Goal: Task Accomplishment & Management: Manage account settings

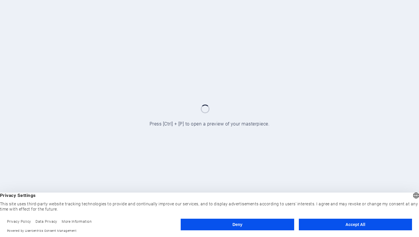
click at [270, 226] on button "Deny" at bounding box center [237, 225] width 113 height 12
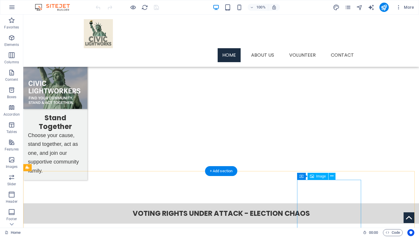
scroll to position [661, 0]
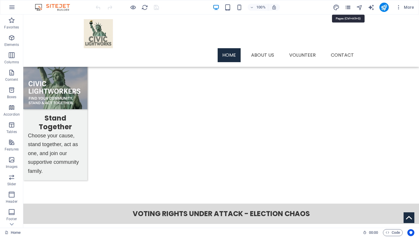
click at [347, 6] on icon "pages" at bounding box center [347, 7] width 7 height 7
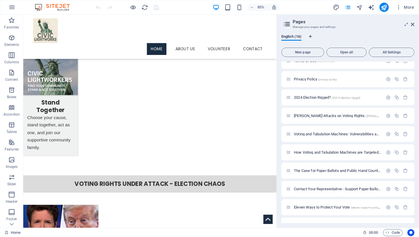
scroll to position [124, 0]
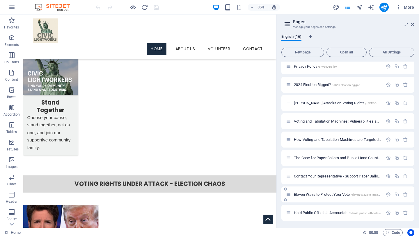
click at [319, 196] on span "Eleven Ways to Protect Your Vote /eleven-ways-to-protect-your-vote" at bounding box center [344, 194] width 101 height 4
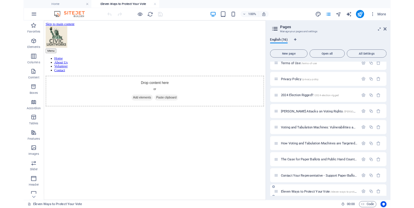
scroll to position [0, 0]
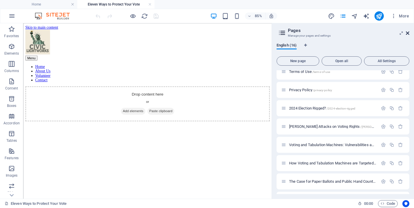
click at [407, 33] on icon at bounding box center [407, 33] width 3 height 5
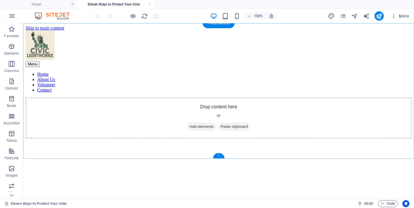
click at [220, 156] on div "+" at bounding box center [218, 155] width 11 height 5
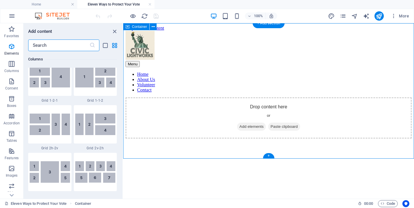
scroll to position [1017, 0]
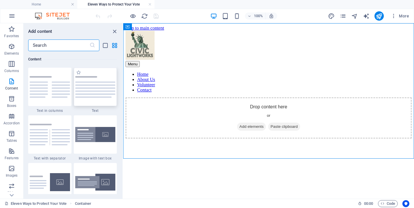
click at [97, 86] on img at bounding box center [95, 87] width 40 height 22
click at [123, 86] on div "Drag here to replace the existing content. Press “Ctrl” if you want to create a…" at bounding box center [268, 111] width 291 height 176
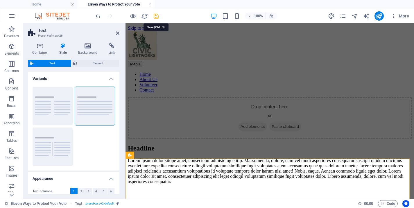
click at [157, 15] on icon "save" at bounding box center [156, 16] width 7 height 7
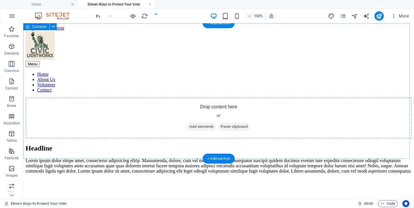
scroll to position [51, 0]
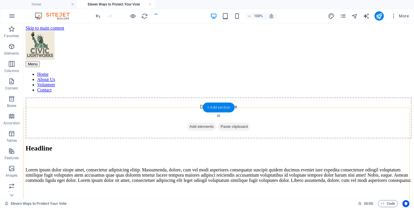
click at [219, 109] on div "+ Add section" at bounding box center [219, 108] width 32 height 10
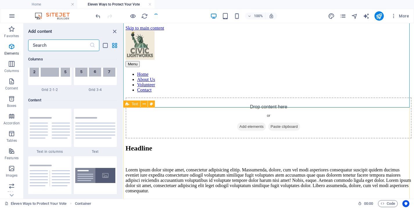
scroll to position [1017, 0]
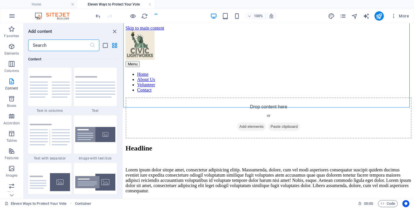
click at [52, 47] on input "text" at bounding box center [58, 46] width 61 height 12
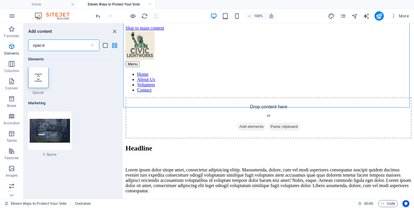
scroll to position [0, 0]
type input "space"
click at [41, 82] on icon at bounding box center [39, 78] width 8 height 8
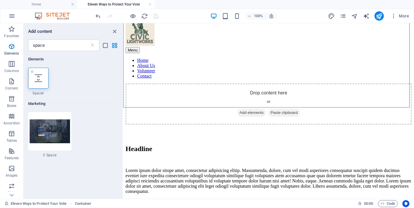
scroll to position [1, 0]
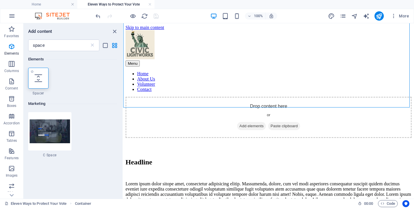
select select "px"
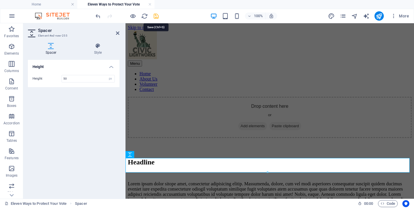
click at [158, 15] on icon "save" at bounding box center [156, 16] width 7 height 7
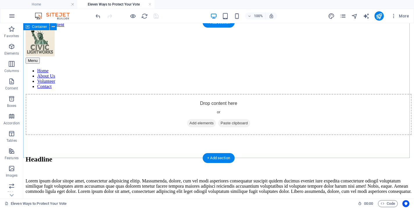
scroll to position [47, 0]
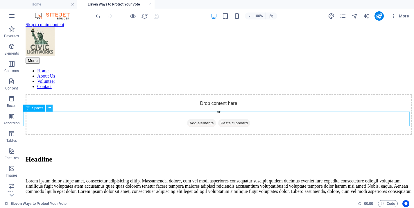
click at [50, 108] on icon at bounding box center [49, 108] width 3 height 6
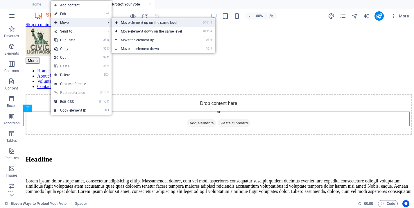
drag, startPoint x: 145, startPoint y: 22, endPoint x: 123, endPoint y: 0, distance: 31.5
click at [145, 22] on link "⌘ ⇧ ⬆ Move element up on the same level" at bounding box center [153, 22] width 82 height 9
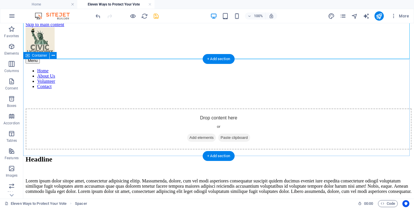
scroll to position [0, 0]
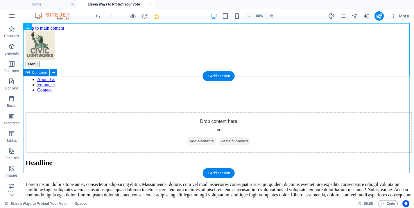
click at [53, 112] on div "Drop content here or Add elements Paste clipboard" at bounding box center [219, 132] width 386 height 41
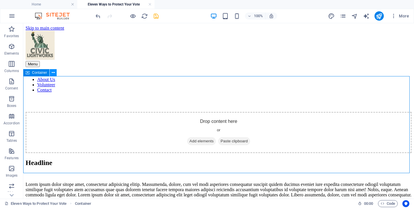
click at [54, 71] on icon at bounding box center [53, 73] width 3 height 6
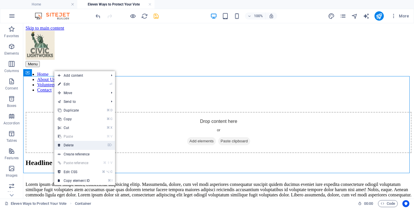
click at [86, 145] on link "⌦ Delete" at bounding box center [73, 145] width 39 height 9
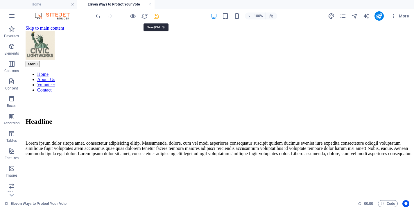
click at [156, 16] on icon "save" at bounding box center [156, 16] width 7 height 7
click at [59, 8] on li "Home" at bounding box center [38, 4] width 77 height 9
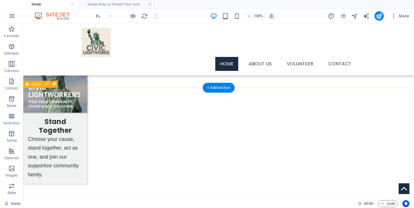
scroll to position [689, 0]
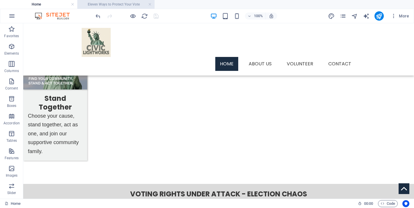
click at [119, 3] on h4 "Eleven Ways to Protect Your Vote" at bounding box center [115, 4] width 77 height 6
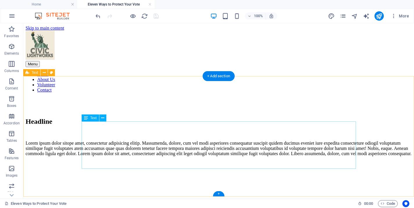
click at [178, 156] on div "Lorem ipsum dolor sitope amet, consectetur adipisicing elitip. Massumenda, dolo…" at bounding box center [219, 149] width 386 height 16
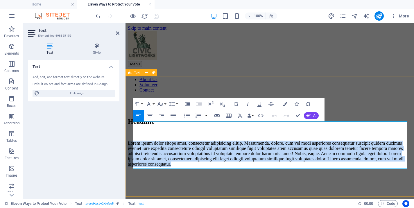
drag, startPoint x: 227, startPoint y: 165, endPoint x: 132, endPoint y: 125, distance: 102.9
click at [132, 125] on div "Headline Lorem ipsum dolor sitope amet, consectetur adipisicing elitip. Massume…" at bounding box center [270, 142] width 284 height 49
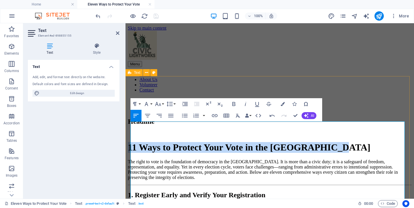
drag, startPoint x: 171, startPoint y: 145, endPoint x: 129, endPoint y: 125, distance: 45.8
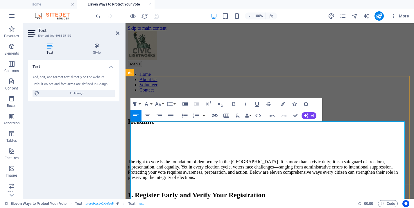
click at [131, 159] on p "The right to vote is the foundation of democracy in the [GEOGRAPHIC_DATA]. It i…" at bounding box center [270, 169] width 284 height 21
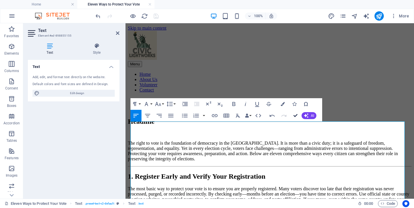
drag, startPoint x: 297, startPoint y: 115, endPoint x: 250, endPoint y: 90, distance: 53.7
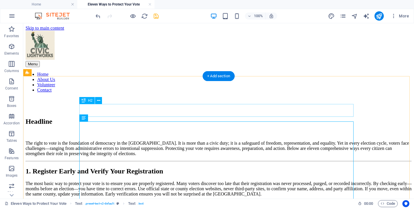
click at [117, 118] on div "Headline" at bounding box center [219, 122] width 386 height 8
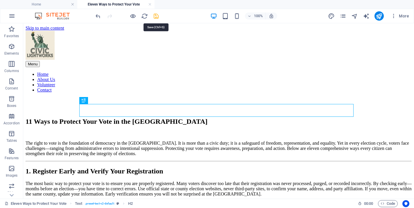
click at [156, 16] on icon "save" at bounding box center [156, 16] width 7 height 7
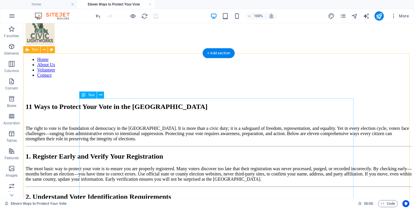
scroll to position [14, 0]
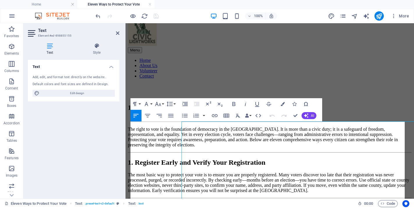
scroll to position [0, 0]
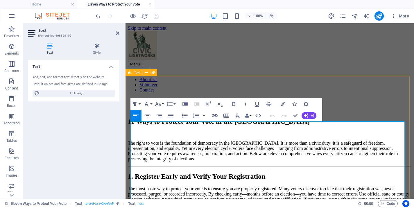
click at [131, 141] on p "The right to vote is the foundation of democracy in the [GEOGRAPHIC_DATA]. It i…" at bounding box center [270, 151] width 284 height 21
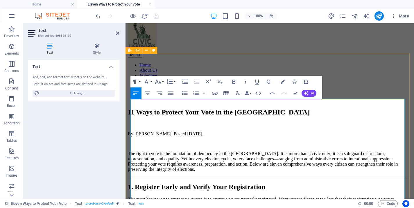
scroll to position [60, 0]
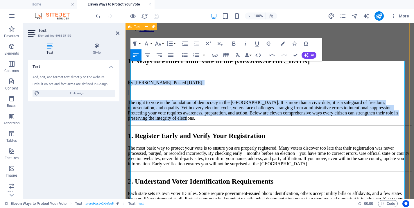
drag, startPoint x: 361, startPoint y: 102, endPoint x: 126, endPoint y: 65, distance: 237.8
click at [163, 100] on p "The right to vote is the foundation of democracy in the [GEOGRAPHIC_DATA]. It i…" at bounding box center [270, 110] width 284 height 21
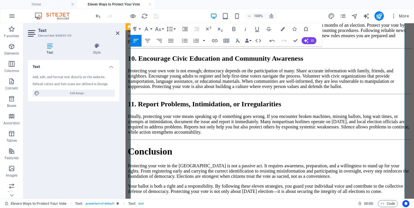
scroll to position [713, 0]
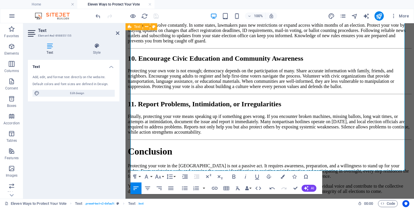
drag, startPoint x: 131, startPoint y: 66, endPoint x: 242, endPoint y: 194, distance: 169.7
click at [149, 177] on icon "button" at bounding box center [146, 176] width 7 height 7
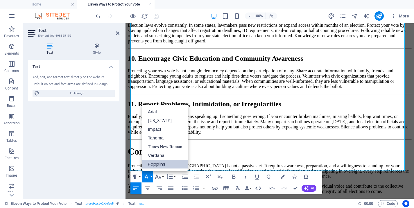
scroll to position [0, 0]
click at [162, 138] on link "Tahoma" at bounding box center [165, 138] width 46 height 9
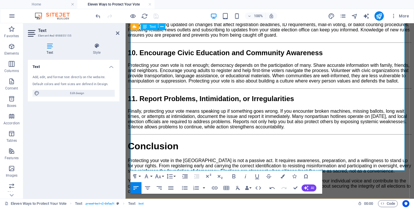
click at [181, 158] on p "Protecting your vote in the [GEOGRAPHIC_DATA] is not a passive act. It requires…" at bounding box center [270, 166] width 284 height 16
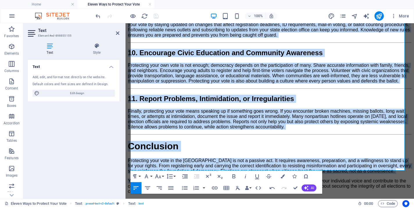
drag, startPoint x: 132, startPoint y: 87, endPoint x: 240, endPoint y: 225, distance: 175.6
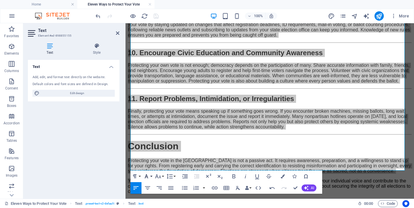
click at [149, 177] on icon "button" at bounding box center [146, 176] width 7 height 7
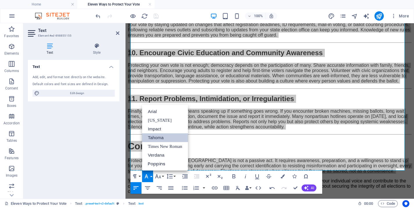
scroll to position [0, 0]
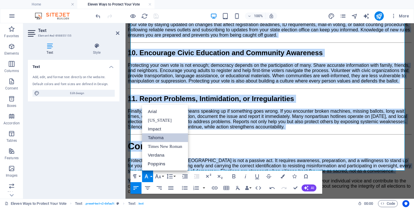
click at [160, 138] on link "Tahoma" at bounding box center [165, 137] width 46 height 9
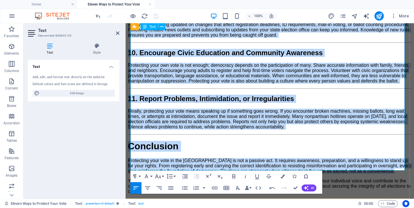
click at [215, 158] on span "Protecting your vote in the [GEOGRAPHIC_DATA] is not a passive act. It requires…" at bounding box center [270, 165] width 284 height 15
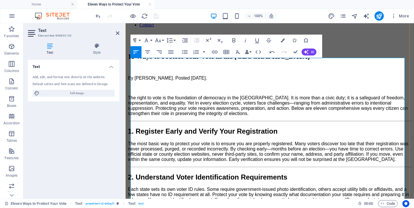
scroll to position [70, 0]
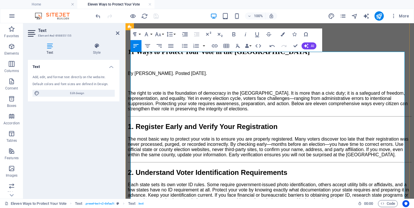
click at [274, 98] on p "The right to vote is the foundation of democracy in the [GEOGRAPHIC_DATA]. It i…" at bounding box center [270, 101] width 284 height 21
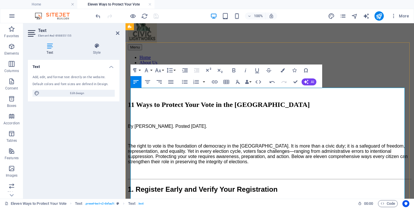
scroll to position [14, 0]
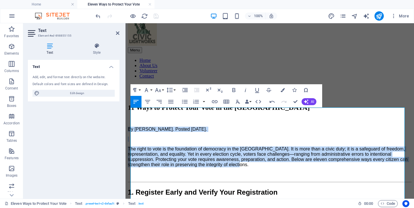
drag, startPoint x: 268, startPoint y: 152, endPoint x: 128, endPoint y: 105, distance: 147.6
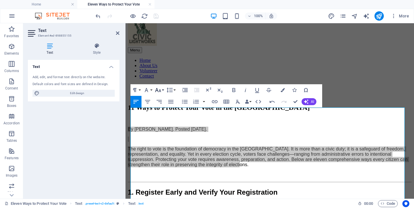
click at [160, 90] on icon "button" at bounding box center [158, 90] width 7 height 7
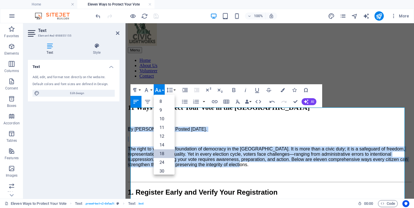
click at [164, 154] on link "18" at bounding box center [164, 153] width 21 height 9
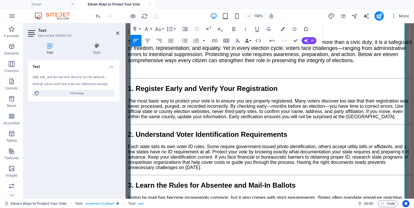
scroll to position [130, 0]
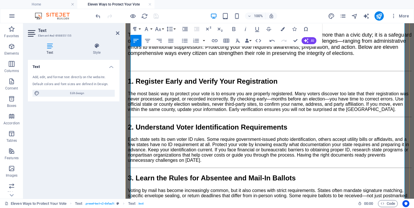
click at [157, 104] on p "The most basic way to protect your vote is to ensure you are properly registere…" at bounding box center [270, 101] width 284 height 21
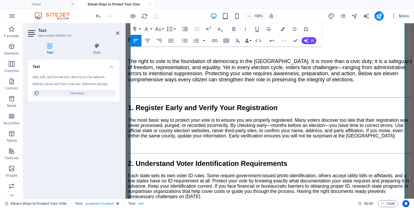
scroll to position [102, 0]
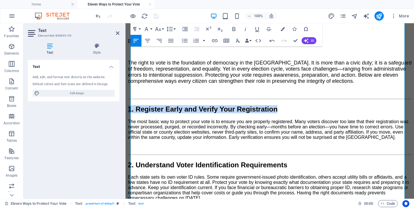
drag, startPoint x: 341, startPoint y: 91, endPoint x: 119, endPoint y: 88, distance: 222.8
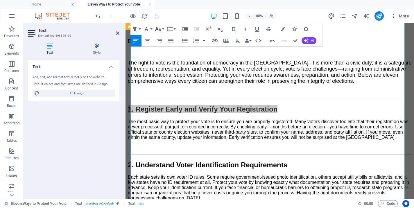
click at [158, 28] on icon "button" at bounding box center [158, 29] width 7 height 7
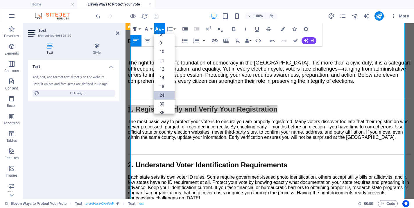
scroll to position [9, 0]
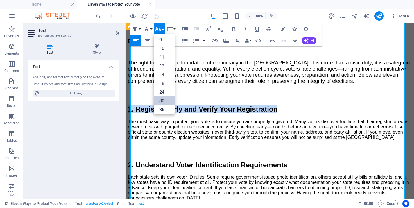
click at [164, 101] on link "30" at bounding box center [164, 101] width 21 height 9
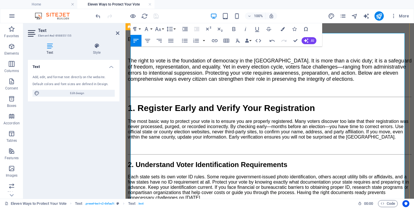
scroll to position [88, 0]
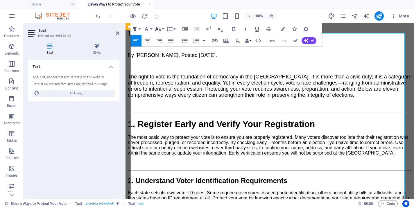
click at [162, 30] on button "Font Size" at bounding box center [159, 29] width 11 height 12
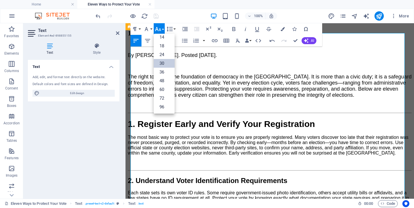
scroll to position [47, 0]
click at [163, 54] on link "24" at bounding box center [164, 54] width 21 height 9
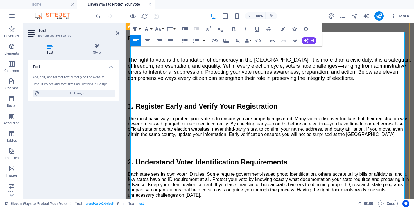
scroll to position [116, 0]
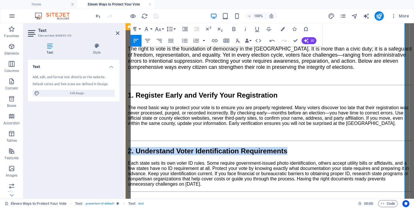
drag, startPoint x: 384, startPoint y: 140, endPoint x: 127, endPoint y: 138, distance: 256.8
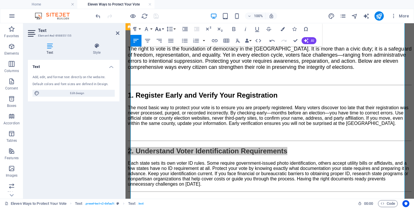
click at [160, 30] on icon "button" at bounding box center [158, 29] width 7 height 7
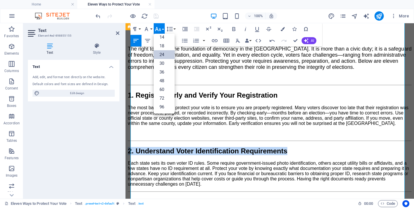
click at [163, 56] on link "24" at bounding box center [164, 54] width 21 height 9
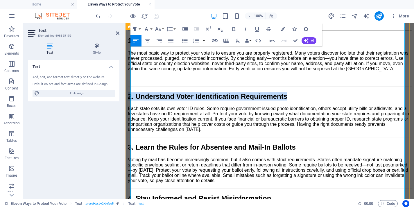
scroll to position [172, 0]
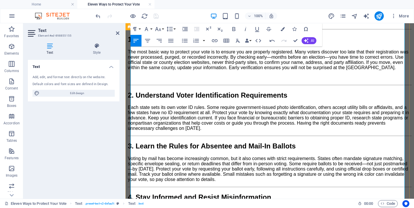
click at [259, 130] on p "Each state sets its own voter ID rules. Some require government-issued photo id…" at bounding box center [270, 118] width 284 height 26
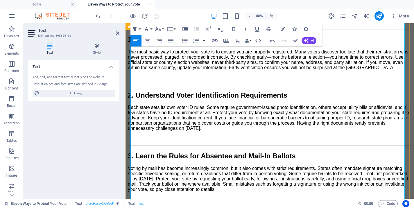
drag, startPoint x: 248, startPoint y: 129, endPoint x: 132, endPoint y: 86, distance: 123.9
click at [158, 29] on icon "button" at bounding box center [158, 29] width 6 height 4
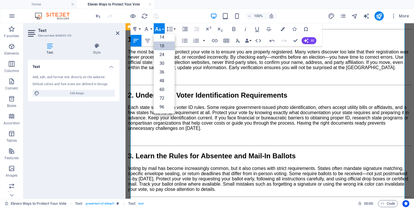
click at [161, 47] on link "18" at bounding box center [164, 46] width 21 height 9
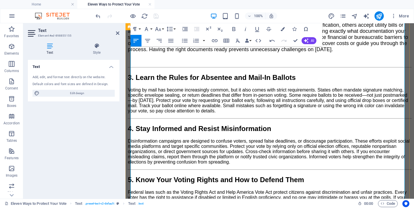
scroll to position [256, 0]
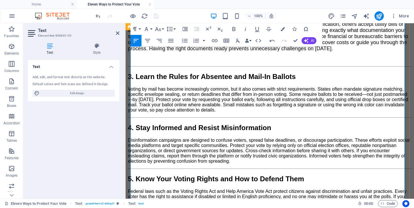
click at [297, 113] on p "Voting by mail has become increasingly common, but it also comes with strict re…" at bounding box center [270, 100] width 284 height 26
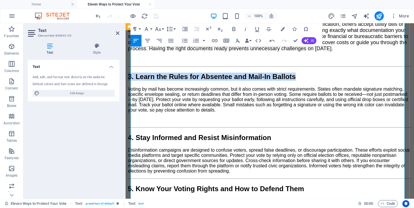
drag, startPoint x: 394, startPoint y: 79, endPoint x: 140, endPoint y: 47, distance: 256.1
click at [131, 78] on h2 "3. Learn the Rules for Absentee and Mail-In Ballots" at bounding box center [270, 77] width 284 height 8
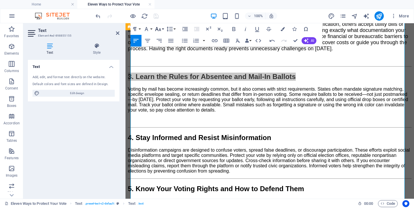
click at [158, 29] on icon "button" at bounding box center [158, 29] width 7 height 7
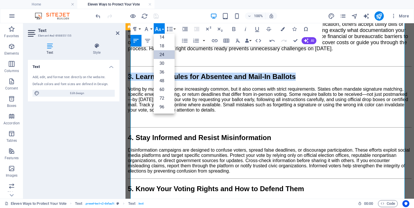
click at [162, 55] on link "24" at bounding box center [164, 54] width 21 height 9
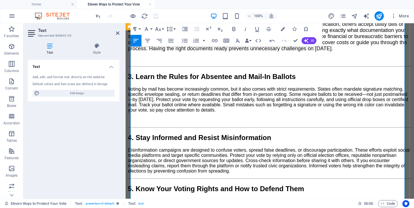
drag, startPoint x: 292, startPoint y: 122, endPoint x: 130, endPoint y: 88, distance: 165.5
click at [160, 28] on icon "button" at bounding box center [158, 29] width 7 height 7
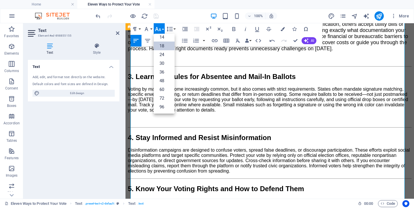
click at [164, 47] on link "18" at bounding box center [164, 46] width 21 height 9
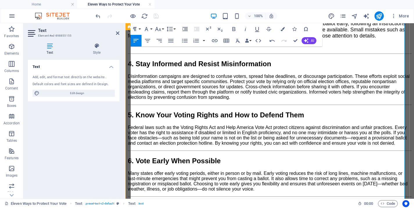
scroll to position [335, 0]
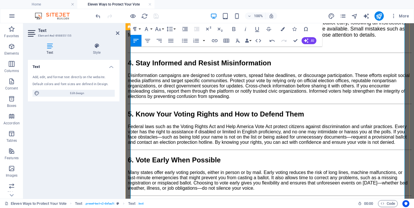
click at [270, 99] on p "Disinformation campaigns are designed to confuse voters, spread false deadlines…" at bounding box center [270, 86] width 284 height 26
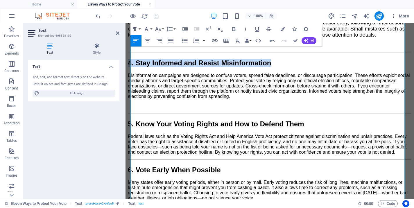
drag, startPoint x: 359, startPoint y: 77, endPoint x: 122, endPoint y: 78, distance: 237.6
click at [126, 78] on html "Skip to main content Menu Home About Us Volunteer Contact 11 Ways to Protect Yo…" at bounding box center [270, 96] width 289 height 817
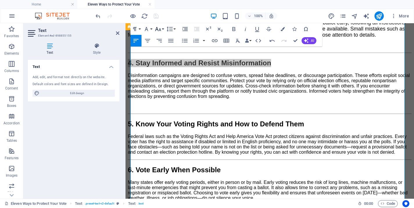
click at [160, 26] on icon "button" at bounding box center [158, 29] width 7 height 7
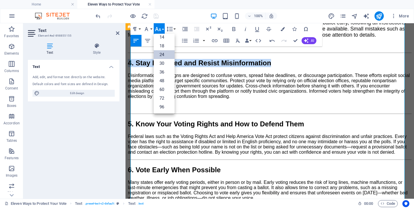
click at [165, 55] on link "24" at bounding box center [164, 54] width 21 height 9
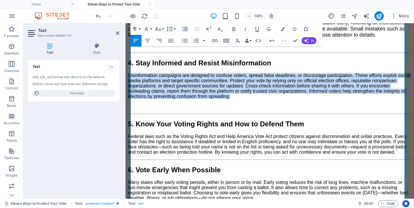
drag, startPoint x: 269, startPoint y: 118, endPoint x: 125, endPoint y: 86, distance: 147.3
click at [126, 86] on html "Skip to main content Menu Home About Us Volunteer Contact 11 Ways to Protect Yo…" at bounding box center [270, 96] width 289 height 817
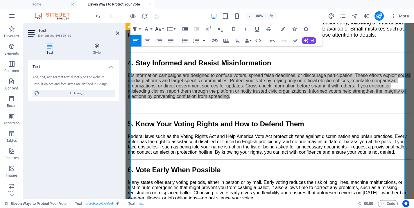
click at [159, 27] on icon "button" at bounding box center [158, 29] width 7 height 7
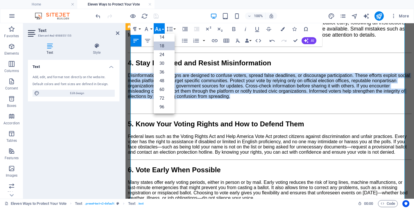
click at [158, 46] on link "18" at bounding box center [164, 46] width 21 height 9
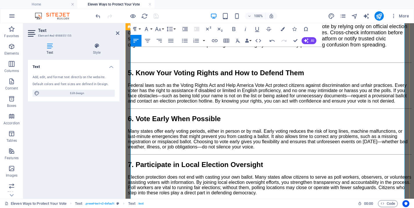
scroll to position [391, 0]
click at [188, 104] on p "Federal laws such as the Voting Rights Act and Help America Vote Act protect ci…" at bounding box center [270, 93] width 284 height 21
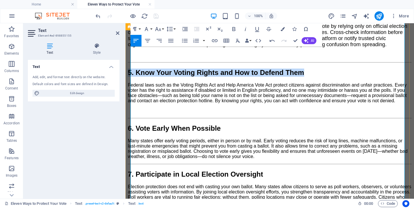
drag, startPoint x: 159, startPoint y: 110, endPoint x: 129, endPoint y: 95, distance: 33.7
click at [129, 95] on div "11 Ways to Protect Your Vote in the [GEOGRAPHIC_DATA] By [PERSON_NAME]. Posted …" at bounding box center [270, 93] width 284 height 732
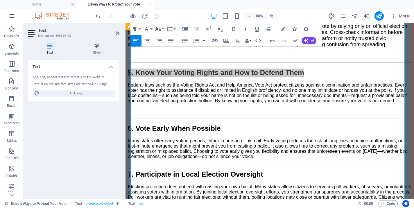
click at [160, 29] on icon "button" at bounding box center [158, 29] width 6 height 4
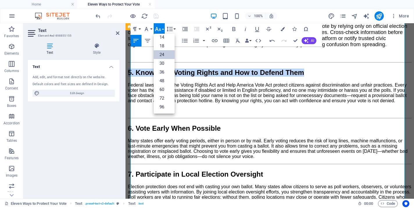
click at [163, 53] on link "24" at bounding box center [164, 54] width 21 height 9
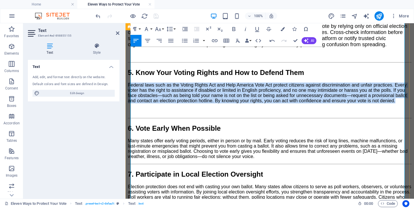
drag, startPoint x: 173, startPoint y: 140, endPoint x: 141, endPoint y: 75, distance: 72.2
click at [129, 108] on div "11 Ways to Protect Your Vote in the [GEOGRAPHIC_DATA] By [PERSON_NAME]. Posted …" at bounding box center [270, 93] width 284 height 732
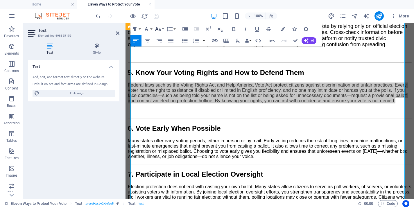
click at [158, 28] on icon "button" at bounding box center [158, 29] width 7 height 7
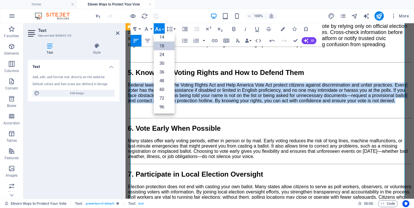
click at [161, 47] on link "18" at bounding box center [164, 46] width 21 height 9
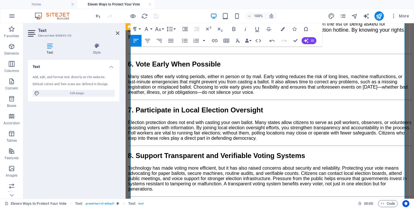
scroll to position [465, 0]
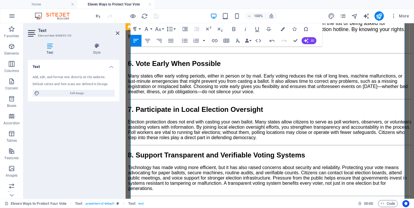
click at [314, 95] on p "Many states offer early voting periods, either in person or by mail. Early voti…" at bounding box center [270, 84] width 284 height 21
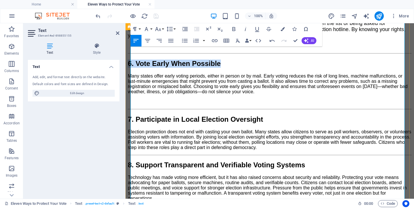
drag, startPoint x: 277, startPoint y: 92, endPoint x: 128, endPoint y: 94, distance: 149.5
click at [128, 94] on div "11 Ways to Protect Your Vote in the [GEOGRAPHIC_DATA] By [PERSON_NAME]. Posted …" at bounding box center [270, 28] width 284 height 751
click at [159, 28] on icon "button" at bounding box center [158, 29] width 7 height 7
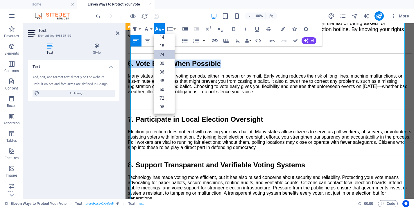
click at [162, 54] on link "24" at bounding box center [164, 54] width 21 height 9
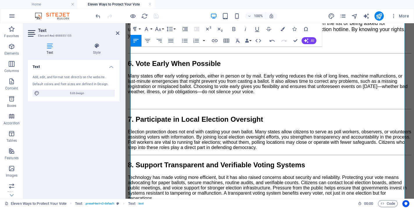
drag, startPoint x: 304, startPoint y: 124, endPoint x: 250, endPoint y: 119, distance: 53.8
click at [159, 27] on icon "button" at bounding box center [158, 29] width 7 height 7
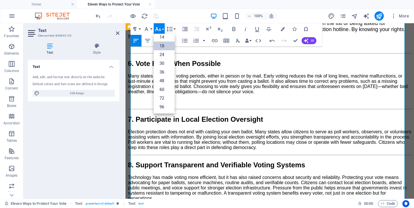
click at [163, 45] on link "18" at bounding box center [164, 46] width 21 height 9
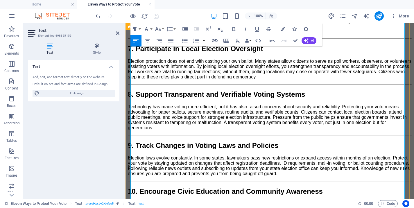
scroll to position [540, 0]
click at [348, 79] on p "Election protection does not end with casting your own ballot. Many states allo…" at bounding box center [270, 68] width 284 height 21
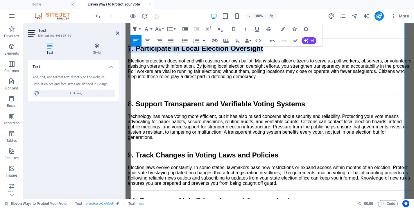
drag, startPoint x: 331, startPoint y: 83, endPoint x: 249, endPoint y: 105, distance: 84.8
click at [158, 29] on icon "button" at bounding box center [158, 29] width 7 height 7
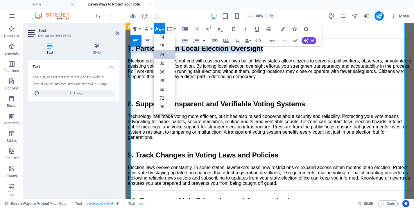
click at [166, 56] on link "24" at bounding box center [164, 54] width 21 height 9
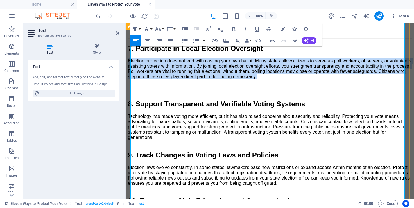
drag, startPoint x: 331, startPoint y: 117, endPoint x: 128, endPoint y: 94, distance: 204.2
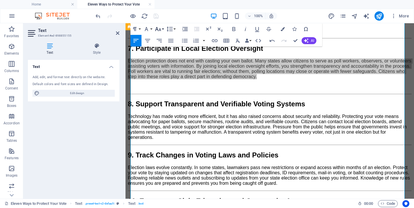
click at [158, 27] on icon "button" at bounding box center [158, 29] width 7 height 7
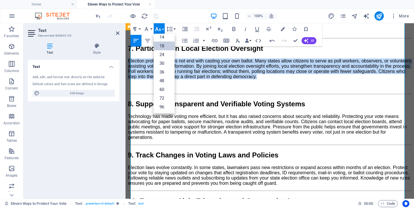
click at [162, 47] on link "18" at bounding box center [164, 46] width 21 height 9
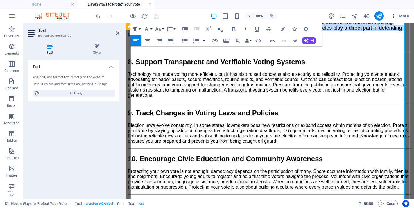
scroll to position [596, 0]
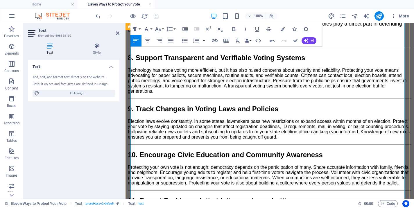
click at [186, 94] on p "Technology has made voting more efficient, but it has also raised concerns abou…" at bounding box center [270, 81] width 284 height 26
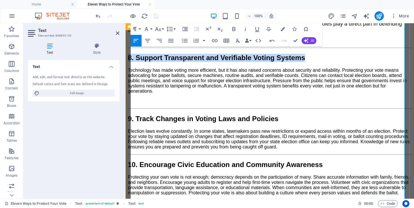
drag, startPoint x: 177, startPoint y: 109, endPoint x: 129, endPoint y: 95, distance: 49.2
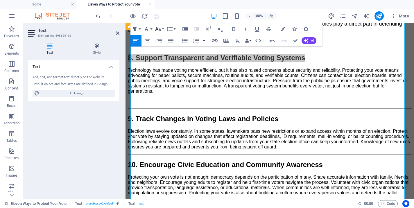
click at [157, 29] on icon "button" at bounding box center [158, 29] width 7 height 7
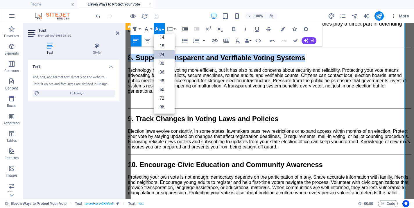
click at [160, 54] on link "24" at bounding box center [164, 54] width 21 height 9
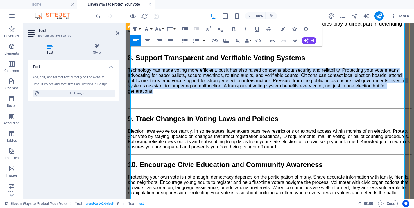
drag, startPoint x: 166, startPoint y: 139, endPoint x: 145, endPoint y: 97, distance: 46.9
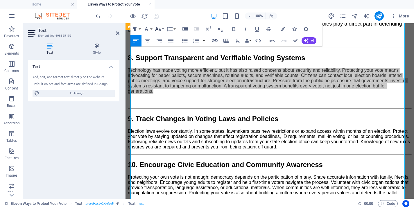
click at [158, 27] on icon "button" at bounding box center [158, 29] width 7 height 7
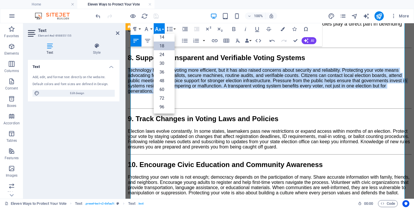
click at [161, 46] on link "18" at bounding box center [164, 46] width 21 height 9
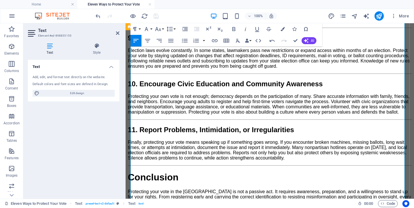
scroll to position [684, 0]
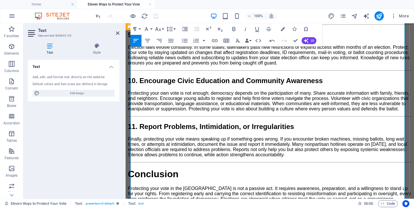
click at [356, 66] on p "Election laws evolve constantly. In some states, lawmakers pass new restriction…" at bounding box center [270, 55] width 284 height 21
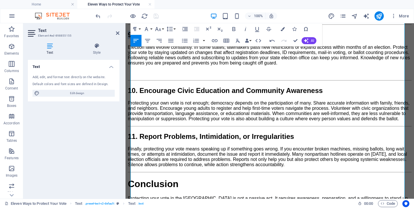
drag, startPoint x: 361, startPoint y: 77, endPoint x: 142, endPoint y: 52, distance: 220.7
click at [159, 29] on icon "button" at bounding box center [158, 29] width 7 height 7
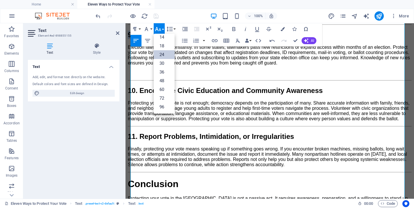
click at [162, 54] on link "24" at bounding box center [164, 54] width 21 height 9
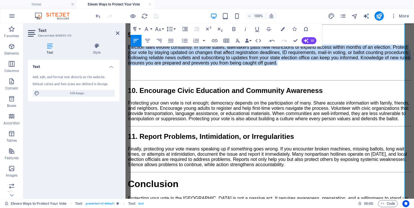
drag, startPoint x: 337, startPoint y: 110, endPoint x: 124, endPoint y: 86, distance: 213.6
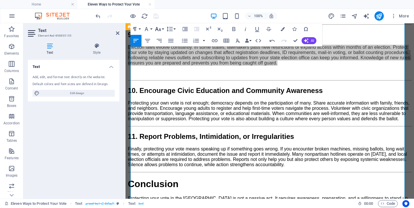
click at [159, 30] on icon "button" at bounding box center [158, 29] width 7 height 7
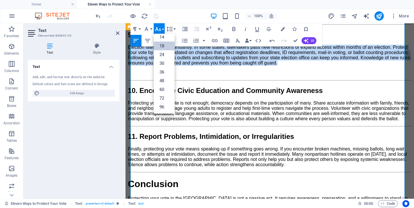
click at [161, 45] on link "18" at bounding box center [164, 46] width 21 height 9
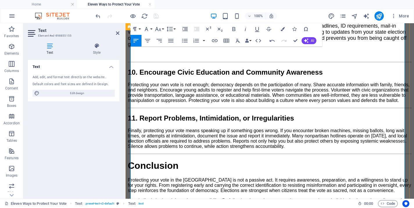
scroll to position [740, 0]
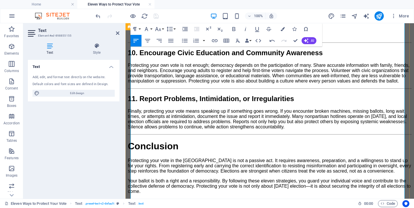
click at [190, 84] on p "Protecting your own vote is not enough; democracy depends on the participation …" at bounding box center [270, 73] width 284 height 21
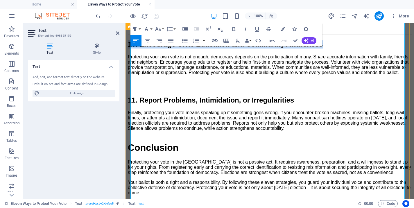
drag, startPoint x: 191, startPoint y: 99, endPoint x: 150, endPoint y: 63, distance: 54.4
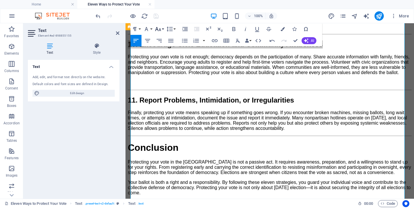
click at [159, 28] on icon "button" at bounding box center [158, 29] width 7 height 7
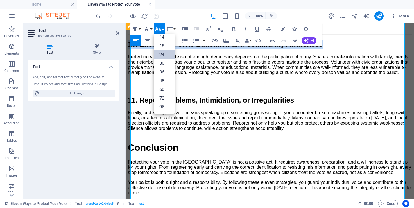
click at [161, 55] on link "24" at bounding box center [164, 54] width 21 height 9
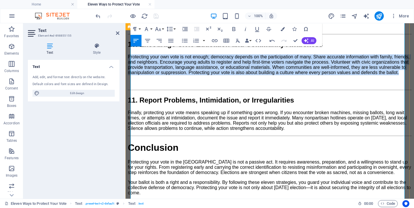
drag, startPoint x: 185, startPoint y: 129, endPoint x: 129, endPoint y: 98, distance: 63.5
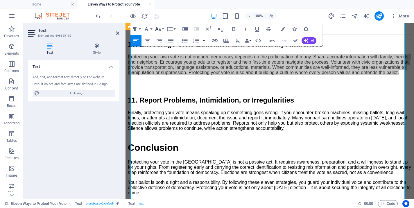
click at [158, 28] on icon "button" at bounding box center [158, 29] width 6 height 4
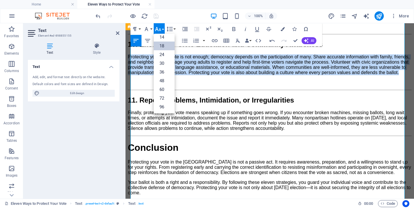
click at [162, 48] on link "18" at bounding box center [164, 46] width 21 height 9
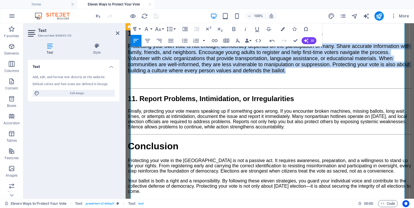
scroll to position [814, 0]
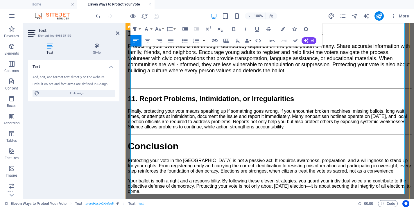
click at [350, 116] on p "Finally, protecting your vote means speaking up if something goes wrong. If you…" at bounding box center [270, 119] width 284 height 21
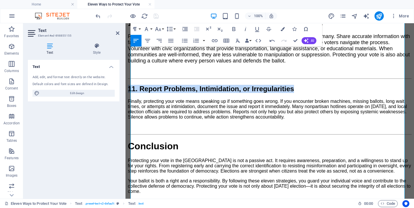
drag, startPoint x: 396, startPoint y: 81, endPoint x: 121, endPoint y: 82, distance: 275.1
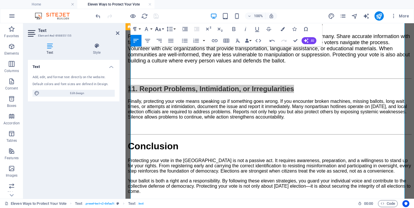
click at [159, 28] on icon "button" at bounding box center [158, 29] width 7 height 7
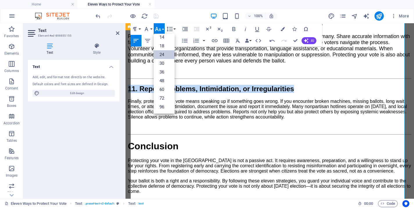
click at [163, 55] on link "24" at bounding box center [164, 54] width 21 height 9
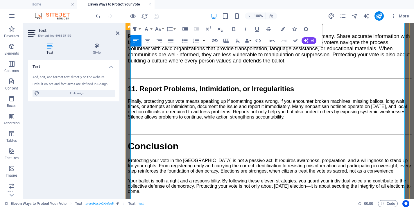
drag, startPoint x: 339, startPoint y: 115, endPoint x: 130, endPoint y: 89, distance: 210.7
click at [156, 29] on icon "button" at bounding box center [158, 29] width 6 height 4
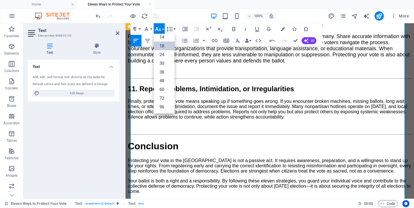
click at [163, 47] on link "18" at bounding box center [164, 46] width 21 height 9
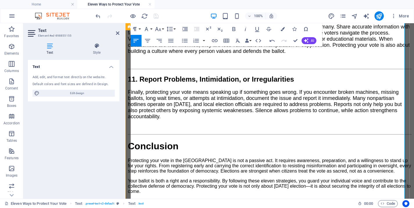
scroll to position [847, 0]
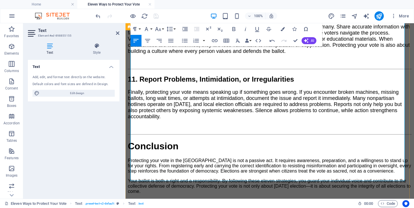
click at [167, 158] on p "Protecting your vote in the [GEOGRAPHIC_DATA] is not a passive act. It requires…" at bounding box center [270, 166] width 284 height 16
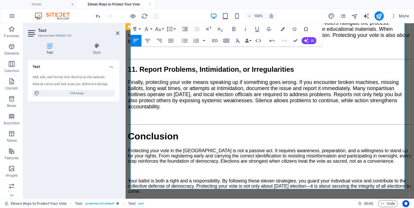
drag, startPoint x: 172, startPoint y: 186, endPoint x: 130, endPoint y: 127, distance: 72.4
click at [158, 28] on icon "button" at bounding box center [158, 29] width 7 height 7
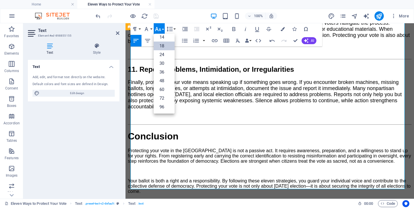
click at [162, 46] on link "18" at bounding box center [164, 46] width 21 height 9
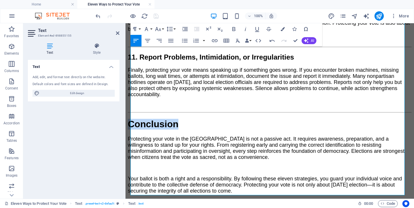
drag, startPoint x: 198, startPoint y: 118, endPoint x: 133, endPoint y: 91, distance: 69.5
click at [158, 30] on icon "button" at bounding box center [158, 29] width 7 height 7
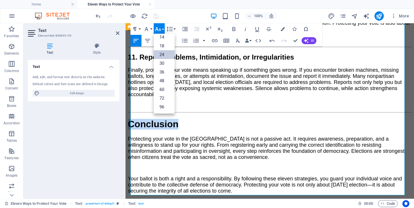
click at [164, 55] on link "24" at bounding box center [164, 54] width 21 height 9
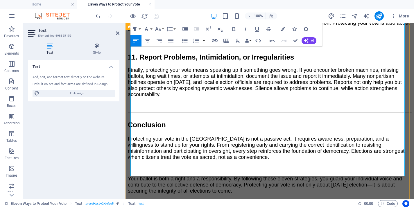
scroll to position [47, 0]
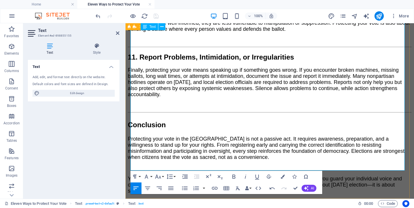
click at [259, 176] on p "Your ballot is both a right and a responsibility. By following these eleven str…" at bounding box center [270, 185] width 284 height 18
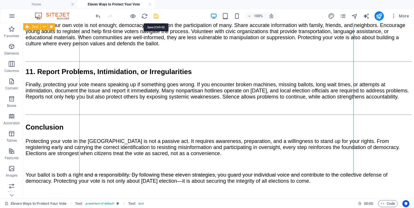
click at [155, 15] on icon "save" at bounding box center [156, 16] width 7 height 7
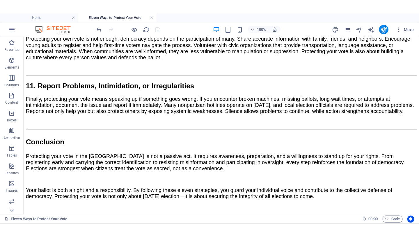
scroll to position [846, 0]
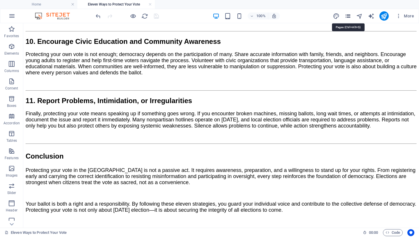
click at [348, 14] on icon "pages" at bounding box center [347, 16] width 7 height 7
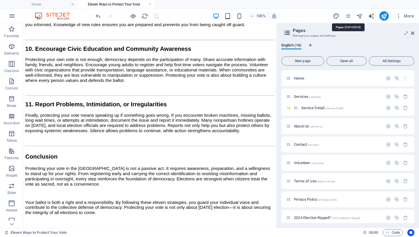
scroll to position [810, 0]
click at [305, 218] on span "2024 Election Rigged? /2024-election-rigged" at bounding box center [327, 218] width 66 height 4
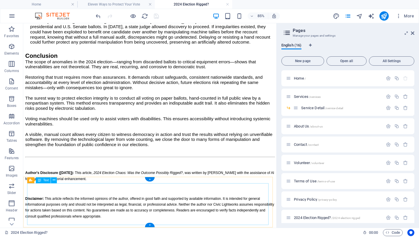
scroll to position [1244, 0]
click at [158, 237] on div "Author's Disclosure ([DATE]): This article, 2024 Election Chaos: Was the Outcom…" at bounding box center [172, 225] width 293 height 58
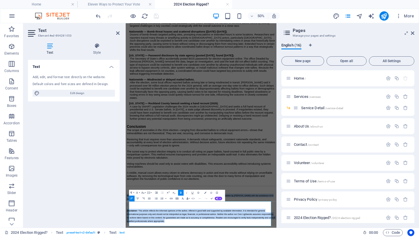
drag, startPoint x: 260, startPoint y: 427, endPoint x: 248, endPoint y: 225, distance: 201.6
copy div "Author's Disclosure ([DATE]): This article, 2024 Election Chaos: Was the Outcom…"
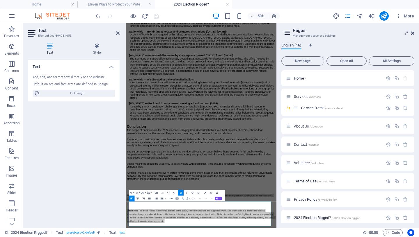
click at [412, 32] on icon at bounding box center [412, 33] width 3 height 5
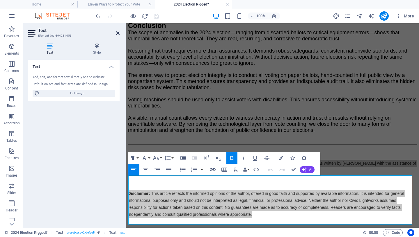
click at [118, 33] on icon at bounding box center [117, 33] width 3 height 5
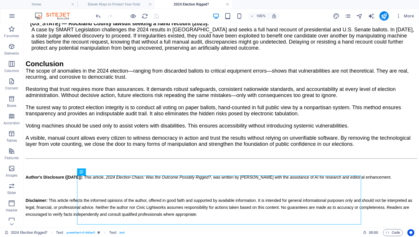
click at [227, 4] on link at bounding box center [227, 5] width 3 height 6
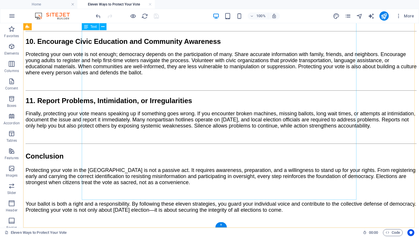
scroll to position [846, 0]
click at [222, 224] on div "+" at bounding box center [220, 224] width 11 height 5
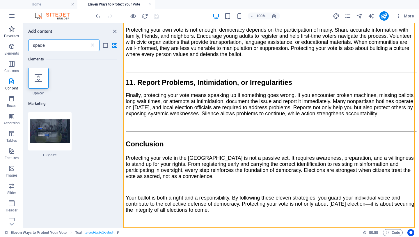
drag, startPoint x: 16, startPoint y: 44, endPoint x: 0, endPoint y: 31, distance: 20.4
click at [28, 40] on input "space" at bounding box center [58, 46] width 61 height 12
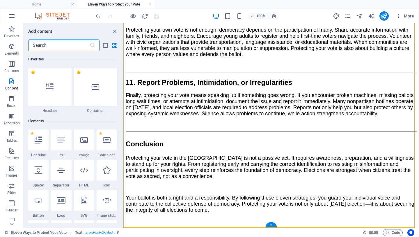
click at [273, 224] on div "+" at bounding box center [270, 224] width 11 height 5
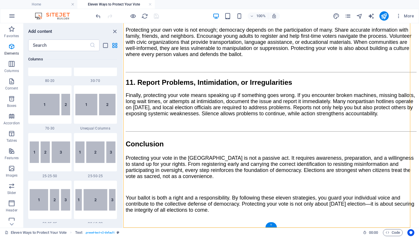
scroll to position [1017, 0]
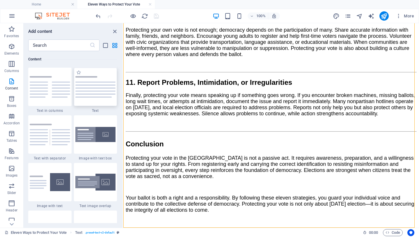
click at [92, 87] on img at bounding box center [95, 87] width 40 height 22
click at [123, 87] on div "Drag here to replace the existing content. Press “Ctrl” if you want to create a…" at bounding box center [270, 125] width 295 height 205
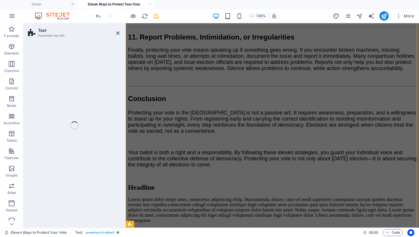
scroll to position [967, 0]
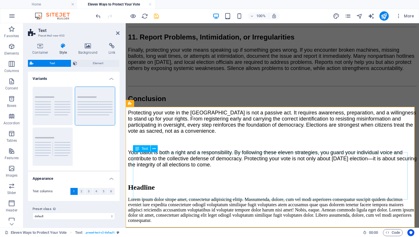
click at [198, 197] on div "Lorem ipsum dolor sitope amet, consectetur adipisicing elitip. Massumenda, dolo…" at bounding box center [272, 210] width 288 height 26
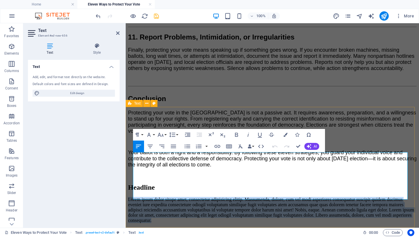
drag, startPoint x: 224, startPoint y: 194, endPoint x: 132, endPoint y: 156, distance: 98.8
click at [132, 184] on div "Headline Lorem ipsum dolor sitope amet, consectetur adipisicing elitip. Massume…" at bounding box center [272, 204] width 288 height 40
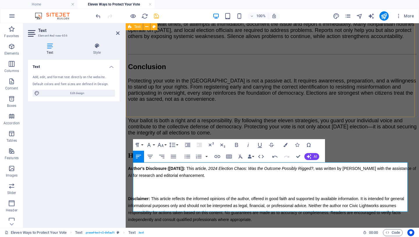
scroll to position [968, 0]
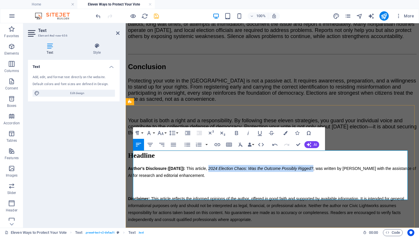
drag, startPoint x: 241, startPoint y: 155, endPoint x: 343, endPoint y: 155, distance: 101.8
click at [343, 166] on span "This article, 2024 Election Chaos: Was the Outcome Possibly Rigged? , was writt…" at bounding box center [272, 172] width 288 height 12
drag, startPoint x: 300, startPoint y: 155, endPoint x: 242, endPoint y: 153, distance: 58.5
click at [242, 166] on span "This article, Eleven Ways to Protect Your Vote , was written by [PERSON_NAME] w…" at bounding box center [267, 172] width 279 height 12
click at [246, 132] on icon "button" at bounding box center [248, 133] width 7 height 7
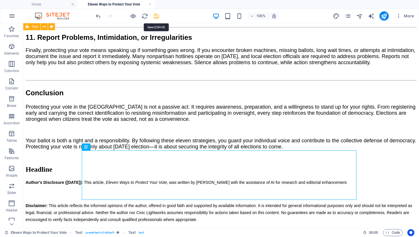
click at [156, 16] on icon "save" at bounding box center [156, 16] width 7 height 7
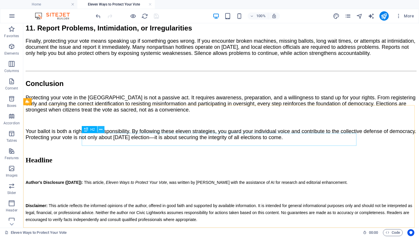
click at [102, 129] on icon at bounding box center [100, 130] width 3 height 6
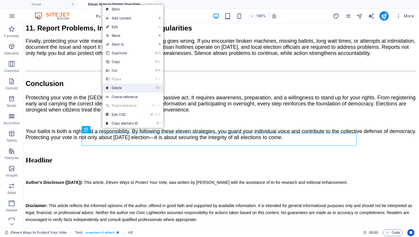
click at [127, 88] on link "⌦ Delete" at bounding box center [121, 88] width 39 height 9
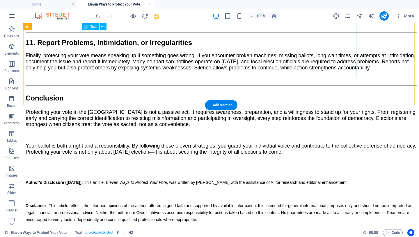
scroll to position [955, 0]
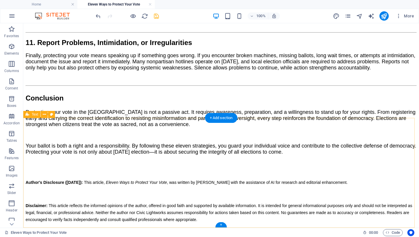
click at [41, 170] on div "Author's Disclosure ([DATE]): This article, Eleven Ways to Protect Your Vote , …" at bounding box center [221, 197] width 391 height 54
select select "px"
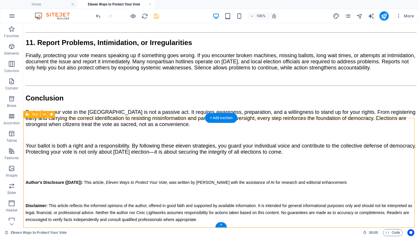
select select "px"
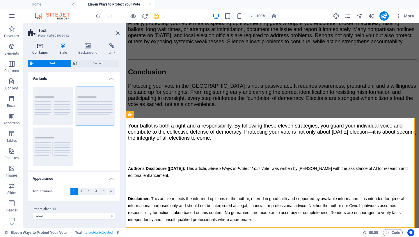
click at [40, 49] on h4 "Container" at bounding box center [41, 49] width 27 height 12
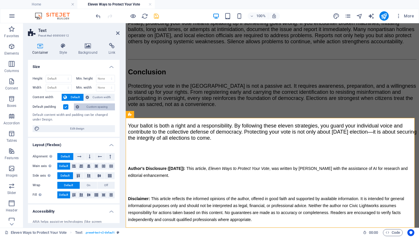
click at [93, 105] on span "Custom spacing" at bounding box center [97, 107] width 32 height 7
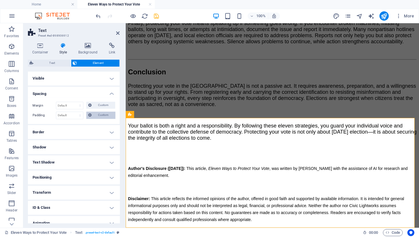
click at [95, 115] on span "Custom" at bounding box center [103, 115] width 20 height 7
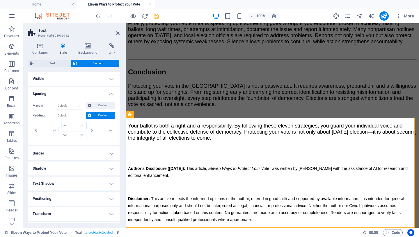
click at [69, 126] on input "number" at bounding box center [76, 125] width 17 height 7
type input "20"
type input "0"
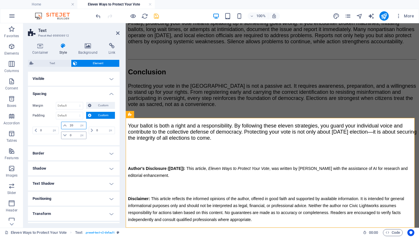
scroll to position [905, 0]
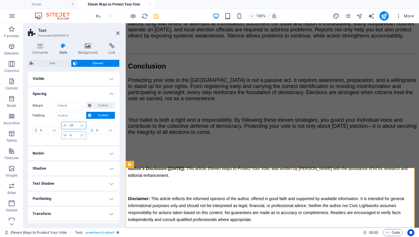
type input "20"
drag, startPoint x: 73, startPoint y: 137, endPoint x: 65, endPoint y: 137, distance: 8.1
click at [68, 137] on input "0" at bounding box center [76, 135] width 17 height 7
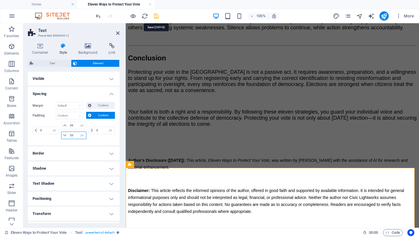
type input "20"
drag, startPoint x: 157, startPoint y: 14, endPoint x: 151, endPoint y: 27, distance: 15.0
click at [157, 14] on icon "save" at bounding box center [156, 16] width 7 height 7
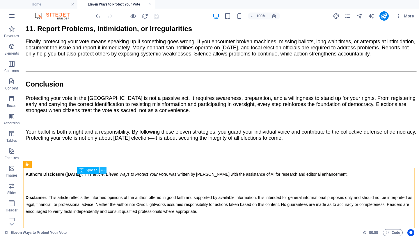
click at [102, 170] on icon at bounding box center [102, 170] width 3 height 6
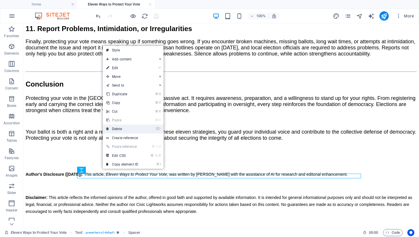
drag, startPoint x: 128, startPoint y: 129, endPoint x: 118, endPoint y: 113, distance: 19.0
click at [128, 129] on link "⌦ Delete" at bounding box center [122, 129] width 39 height 9
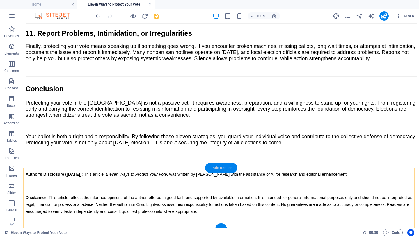
click at [228, 168] on div "+ Add section" at bounding box center [221, 168] width 32 height 10
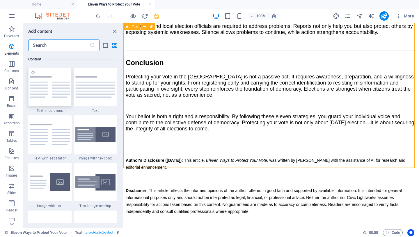
scroll to position [1017, 0]
click at [54, 49] on input "text" at bounding box center [58, 46] width 61 height 12
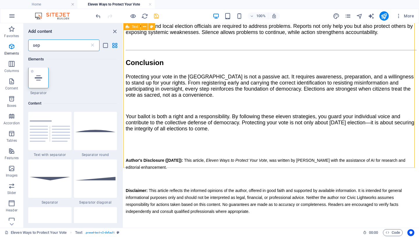
scroll to position [0, 0]
type input "sep"
click at [37, 84] on div at bounding box center [38, 78] width 20 height 21
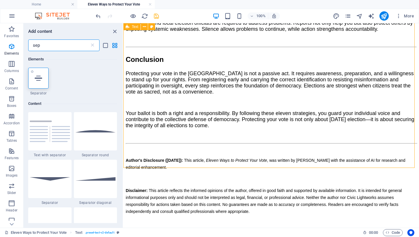
select select "%"
select select "px"
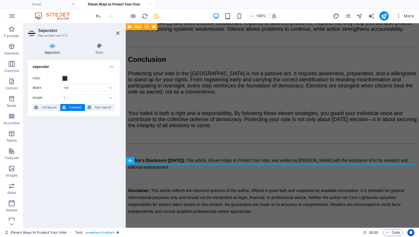
scroll to position [912, 0]
click at [158, 17] on icon "save" at bounding box center [156, 16] width 7 height 7
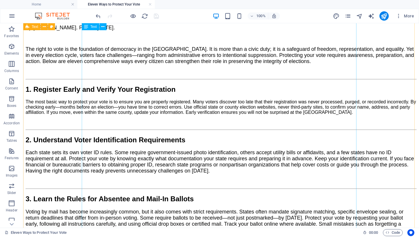
scroll to position [0, 0]
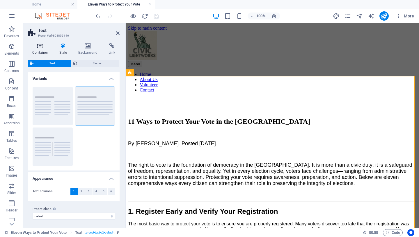
click at [42, 45] on icon at bounding box center [40, 46] width 25 height 6
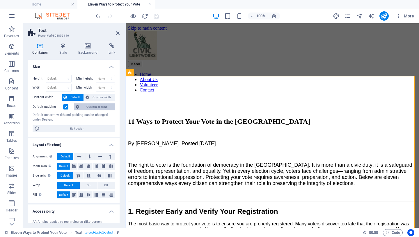
click at [96, 108] on span "Custom spacing" at bounding box center [97, 107] width 32 height 7
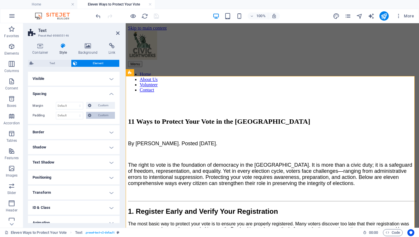
click at [95, 116] on span "Custom" at bounding box center [103, 115] width 20 height 7
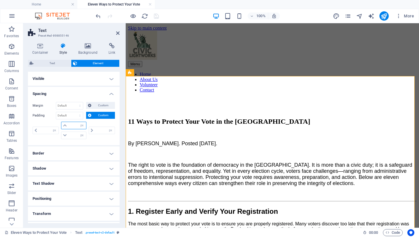
click at [68, 125] on input "number" at bounding box center [76, 125] width 17 height 7
type input "50"
type input "0"
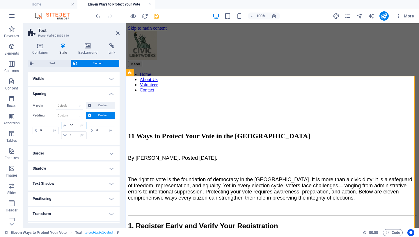
type input "50"
drag, startPoint x: 73, startPoint y: 136, endPoint x: 65, endPoint y: 138, distance: 7.7
click at [68, 138] on input "0" at bounding box center [76, 135] width 17 height 7
type input "50"
click at [155, 14] on icon "save" at bounding box center [156, 16] width 7 height 7
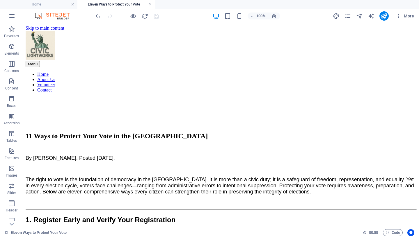
click at [151, 5] on link at bounding box center [149, 5] width 3 height 6
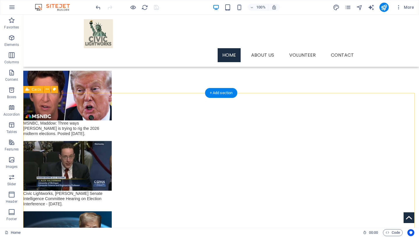
scroll to position [698, 0]
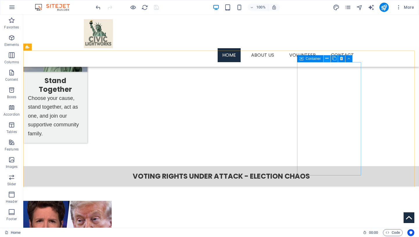
click at [327, 59] on icon at bounding box center [326, 59] width 3 height 6
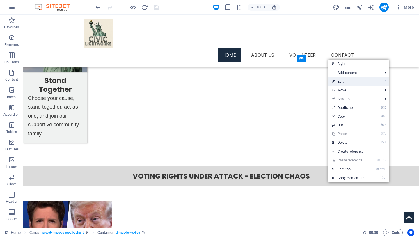
click at [341, 82] on link "⏎ Edit" at bounding box center [347, 81] width 39 height 9
select select "px"
select select "14"
select select
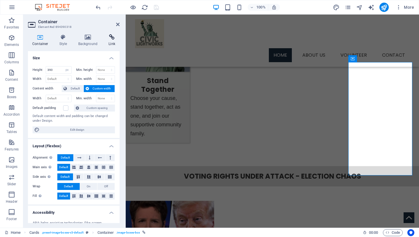
click at [113, 38] on icon at bounding box center [111, 37] width 15 height 6
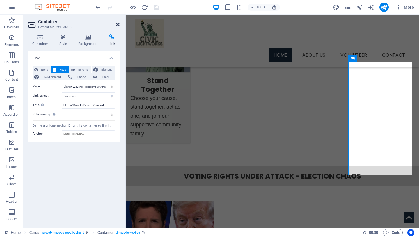
click at [118, 24] on icon at bounding box center [117, 24] width 3 height 5
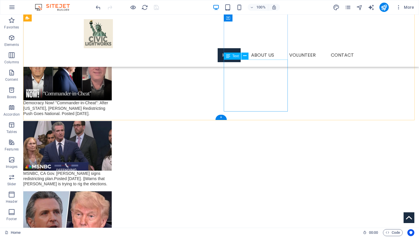
scroll to position [1080, 0]
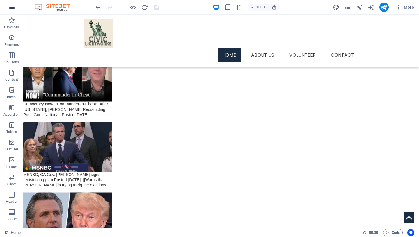
click at [13, 5] on icon "button" at bounding box center [11, 7] width 7 height 7
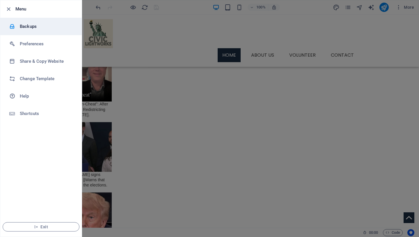
click at [35, 28] on h6 "Backups" at bounding box center [47, 26] width 54 height 7
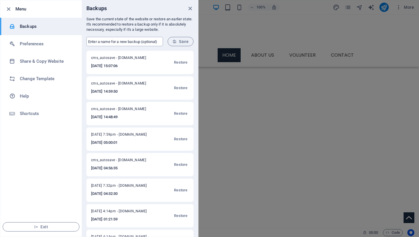
click at [123, 41] on input "text" at bounding box center [124, 41] width 76 height 9
type input "[DATE] 6:09am"
click at [177, 43] on span "Save" at bounding box center [180, 41] width 16 height 5
click at [190, 8] on icon "close" at bounding box center [190, 8] width 7 height 7
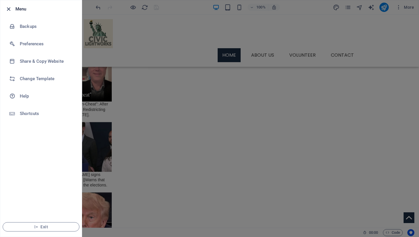
click at [12, 8] on icon "button" at bounding box center [8, 9] width 7 height 7
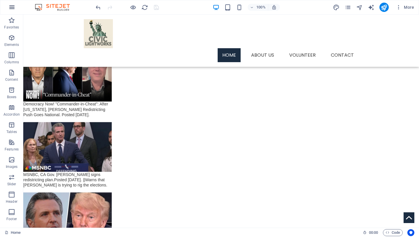
click at [16, 8] on button "button" at bounding box center [12, 7] width 14 height 14
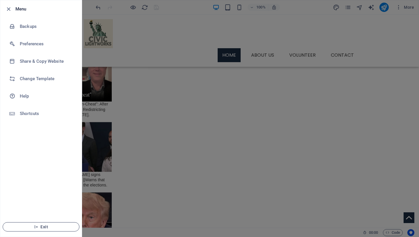
click at [35, 227] on icon "button" at bounding box center [36, 227] width 4 height 4
